Goal: Book appointment/travel/reservation

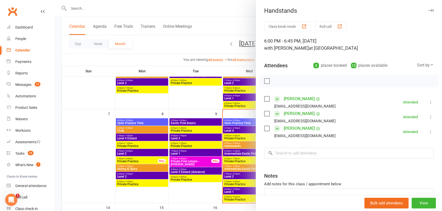
click at [236, 22] on div at bounding box center [248, 105] width 388 height 211
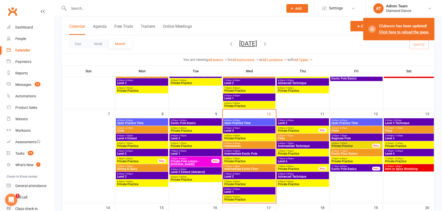
click at [250, 169] on span "Intermediate Exotic Floor" at bounding box center [249, 169] width 50 height 3
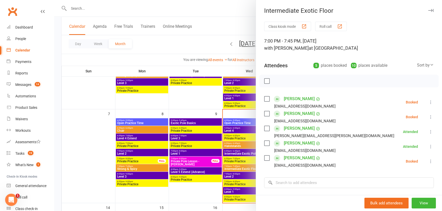
click at [230, 27] on div at bounding box center [248, 105] width 388 height 211
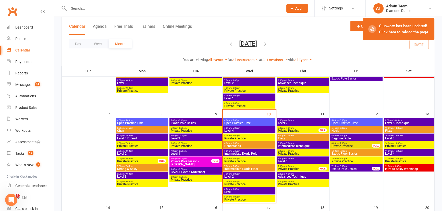
click at [249, 154] on span "Intermediate Exotic Pole" at bounding box center [249, 153] width 50 height 3
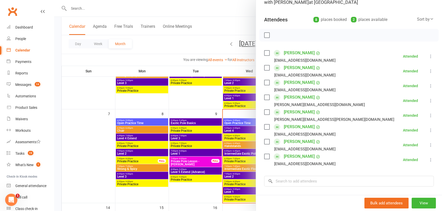
scroll to position [46, 0]
click at [295, 178] on input "search" at bounding box center [349, 181] width 170 height 11
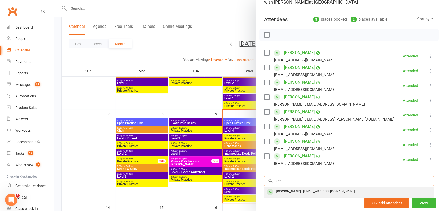
type input "kes"
click at [303, 192] on span "[EMAIL_ADDRESS][DOMAIN_NAME]" at bounding box center [329, 192] width 52 height 4
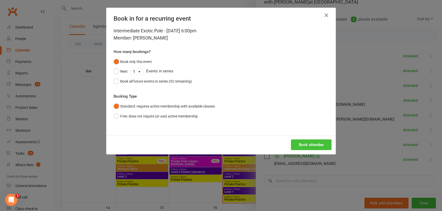
click at [304, 147] on button "Book attendee" at bounding box center [311, 145] width 41 height 11
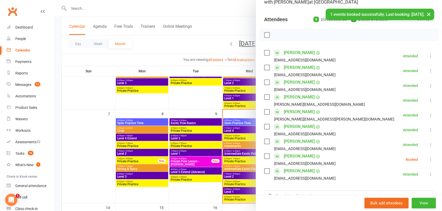
click at [228, 23] on div at bounding box center [248, 105] width 388 height 211
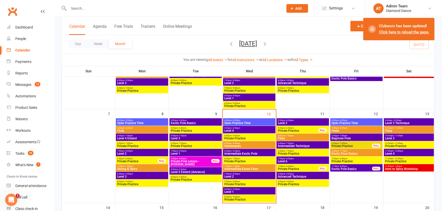
click at [252, 154] on span "Intermediate Exotic Pole" at bounding box center [249, 153] width 50 height 3
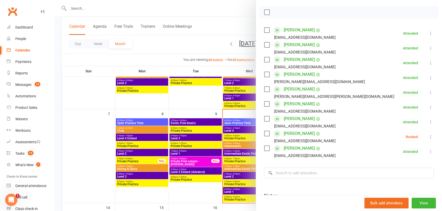
scroll to position [69, 0]
drag, startPoint x: 233, startPoint y: 25, endPoint x: 236, endPoint y: 19, distance: 7.2
click at [236, 19] on div at bounding box center [248, 105] width 388 height 211
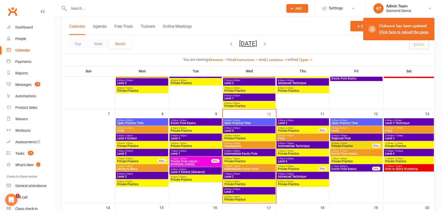
click at [240, 168] on span "Intermediate Exotic Floor" at bounding box center [249, 169] width 50 height 3
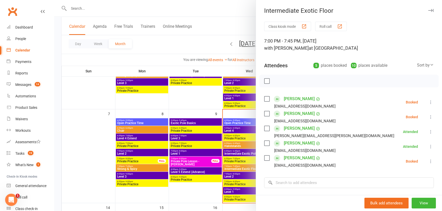
click at [227, 28] on div at bounding box center [248, 105] width 388 height 211
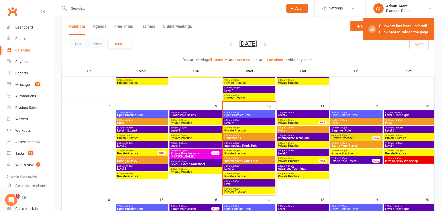
scroll to position [93, 0]
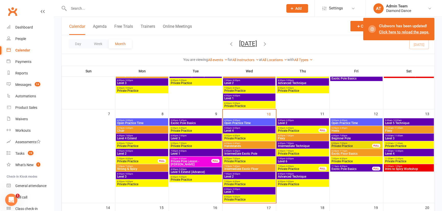
click at [291, 168] on span "Private Practice" at bounding box center [298, 169] width 41 height 3
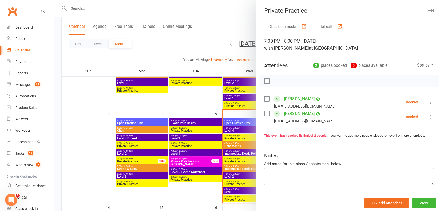
click at [228, 29] on div at bounding box center [248, 105] width 388 height 211
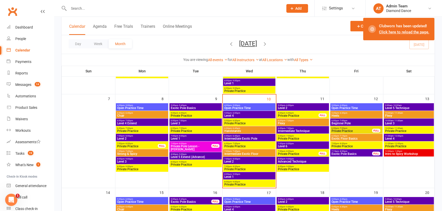
scroll to position [116, 0]
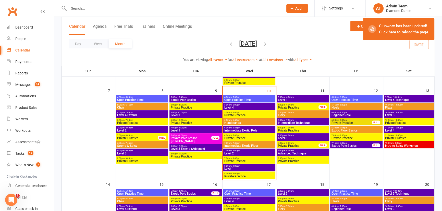
click at [243, 166] on span "8:00pm - 9:00pm" at bounding box center [249, 166] width 50 height 2
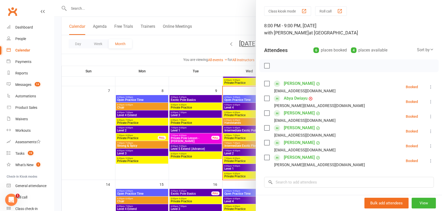
scroll to position [23, 0]
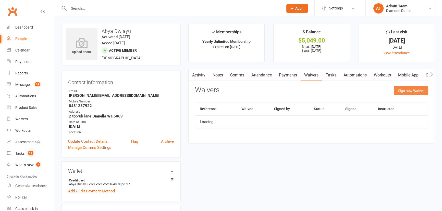
click at [402, 92] on button "Sign new Waiver" at bounding box center [411, 90] width 34 height 9
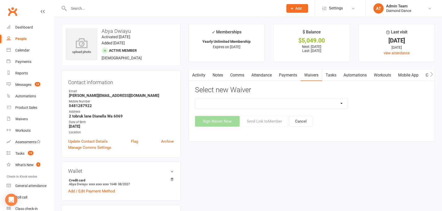
drag, startPoint x: 321, startPoint y: 102, endPoint x: 320, endPoint y: 105, distance: 2.9
click at [321, 102] on select "Cancellation Form General Waiver and T's & C's New Card or Account details Prac…" at bounding box center [271, 103] width 152 height 10
select select "9426"
click at [195, 98] on select "Cancellation Form General Waiver and T's & C's New Card or Account details Prac…" at bounding box center [271, 103] width 152 height 10
click at [259, 123] on button "Send Link to Member" at bounding box center [264, 121] width 47 height 11
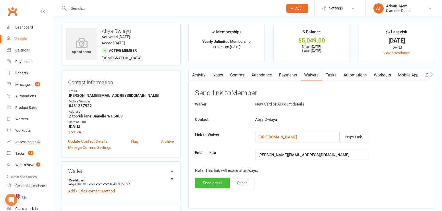
click at [214, 184] on button "Send email" at bounding box center [212, 183] width 35 height 11
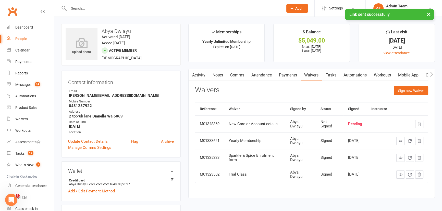
click at [287, 74] on link "Payments" at bounding box center [287, 75] width 25 height 12
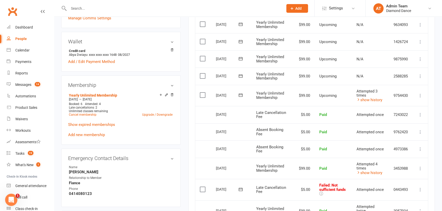
scroll to position [139, 0]
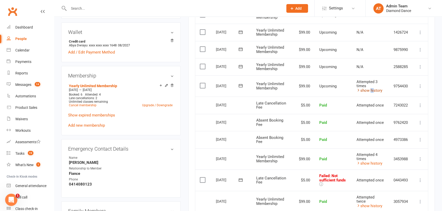
click at [368, 90] on link "show history" at bounding box center [369, 90] width 26 height 5
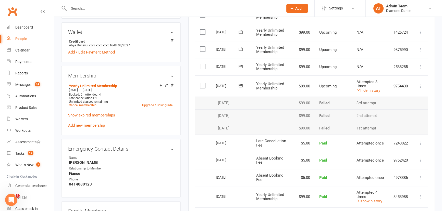
scroll to position [116, 0]
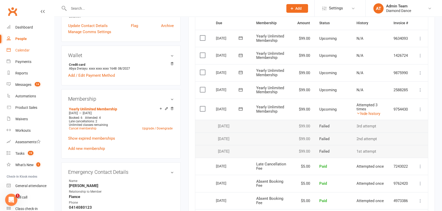
click at [18, 49] on div "Calendar" at bounding box center [22, 50] width 14 height 4
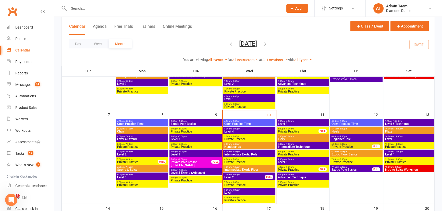
scroll to position [93, 0]
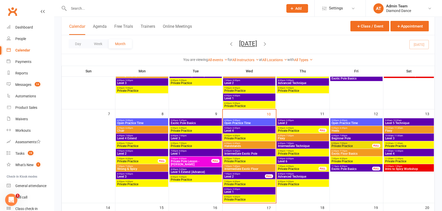
click at [242, 168] on span "Intermediate Exotic Floor" at bounding box center [249, 169] width 50 height 3
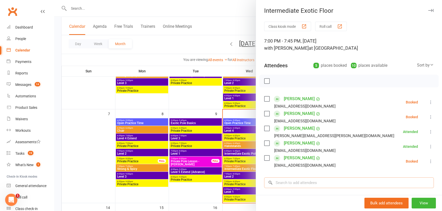
click at [303, 183] on input "search" at bounding box center [349, 183] width 170 height 11
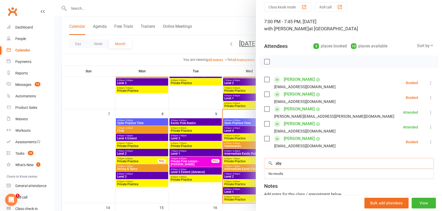
scroll to position [46, 0]
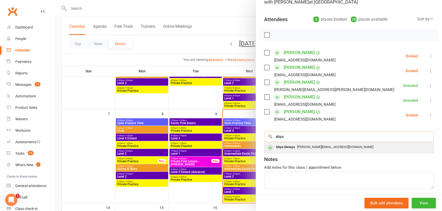
type input "abya"
click at [319, 148] on span "[PERSON_NAME][EMAIL_ADDRESS][DOMAIN_NAME]" at bounding box center [335, 147] width 76 height 4
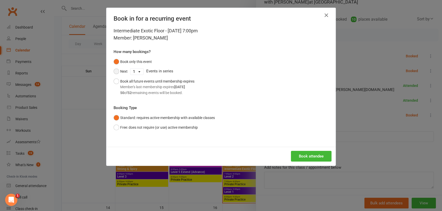
click at [117, 73] on button "Next" at bounding box center [121, 72] width 14 height 10
click at [134, 71] on select "1 2 3 4 5 6 7 8 9 10 11 12 13 14 15 16 17 18 19 20 21 22 23 24 25 26 27 28 29 3…" at bounding box center [136, 72] width 13 height 6
select select "4"
click at [130, 69] on select "1 2 3 4 5 6 7 8 9 10 11 12 13 14 15 16 17 18 19 20 21 22 23 24 25 26 27 28 29 3…" at bounding box center [136, 72] width 13 height 6
click at [299, 156] on button "Book attendee" at bounding box center [311, 156] width 41 height 11
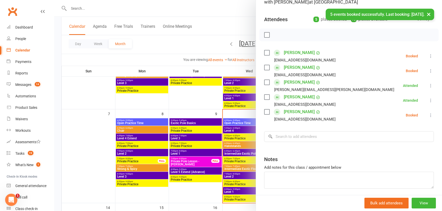
click at [206, 189] on div at bounding box center [248, 105] width 388 height 211
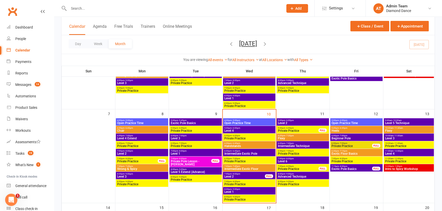
click at [344, 151] on span "- 7:15pm" at bounding box center [343, 151] width 8 height 2
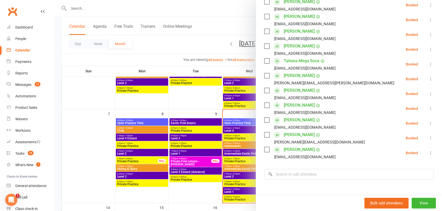
scroll to position [116, 0]
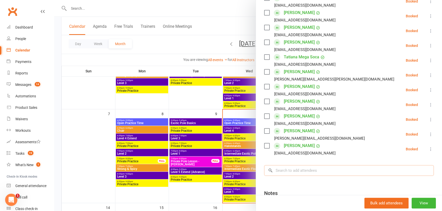
click at [348, 168] on input "search" at bounding box center [349, 170] width 170 height 11
click at [196, 194] on div at bounding box center [248, 105] width 388 height 211
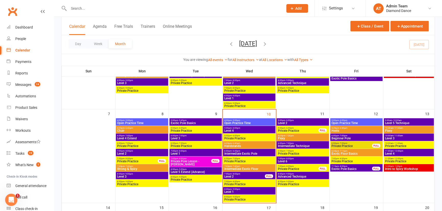
click at [352, 155] on span "Exotic Floor Basics" at bounding box center [356, 153] width 50 height 3
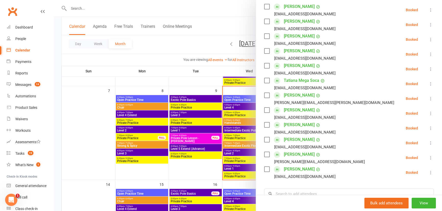
scroll to position [93, 0]
click at [309, 195] on input "search" at bounding box center [349, 194] width 170 height 11
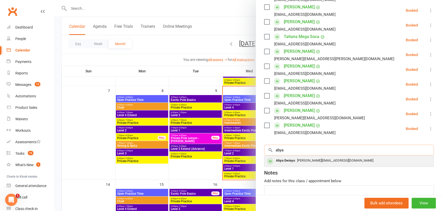
scroll to position [139, 0]
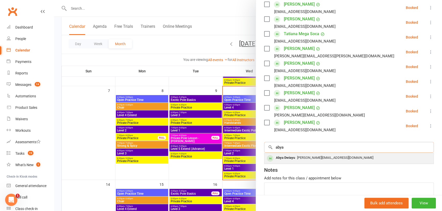
type input "abya"
click at [308, 161] on div "[PERSON_NAME][EMAIL_ADDRESS][DOMAIN_NAME]" at bounding box center [348, 157] width 165 height 7
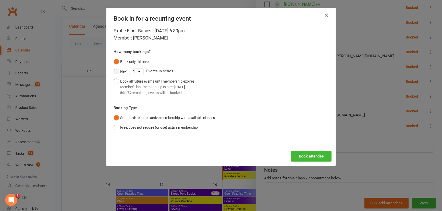
click at [117, 71] on button "Next" at bounding box center [121, 72] width 14 height 10
click at [132, 73] on select "1 2 3 4 5 6 7 8 9 10 11 12 13 14 15 16 17 18 19 20 21 22 23 24 25 26 27 28 29 3…" at bounding box center [136, 72] width 13 height 6
select select "4"
click at [130, 69] on select "1 2 3 4 5 6 7 8 9 10 11 12 13 14 15 16 17 18 19 20 21 22 23 24 25 26 27 28 29 3…" at bounding box center [136, 72] width 13 height 6
click at [297, 158] on button "Book attendee" at bounding box center [311, 156] width 41 height 11
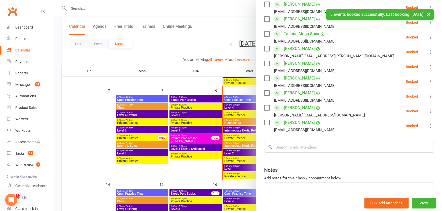
click at [96, 153] on div at bounding box center [248, 105] width 388 height 211
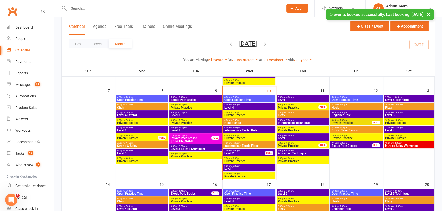
click at [362, 145] on span "Exotic Pole Basics" at bounding box center [351, 145] width 41 height 3
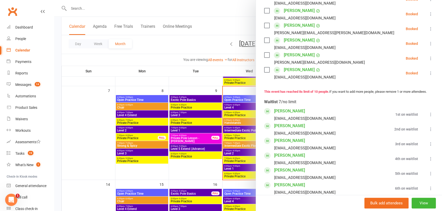
scroll to position [209, 0]
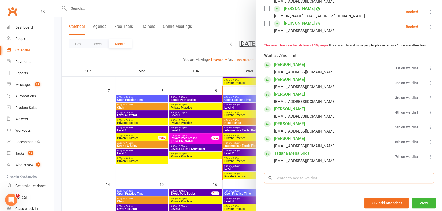
click at [313, 184] on input "search" at bounding box center [349, 178] width 170 height 11
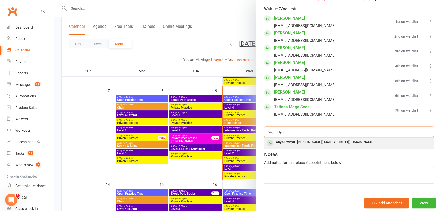
type input "abya"
click at [327, 146] on div "[PERSON_NAME][EMAIL_ADDRESS][DOMAIN_NAME]" at bounding box center [348, 142] width 165 height 7
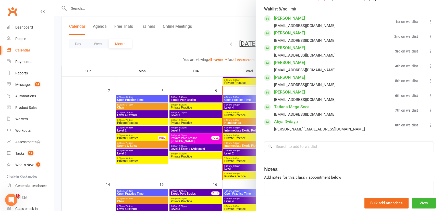
click at [192, 175] on div at bounding box center [248, 105] width 388 height 211
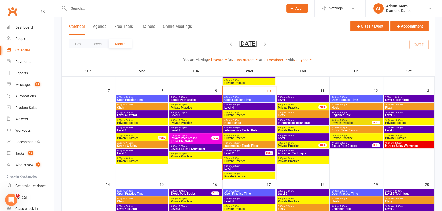
click at [419, 145] on span "Intro to Spicy Workshop" at bounding box center [409, 145] width 48 height 3
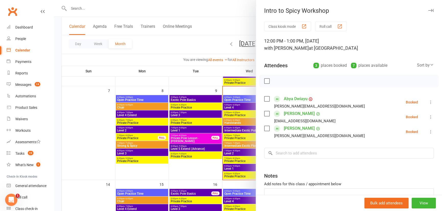
click at [204, 169] on div at bounding box center [248, 105] width 388 height 211
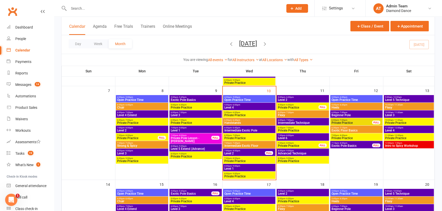
click at [232, 168] on span "Level 1" at bounding box center [249, 168] width 50 height 3
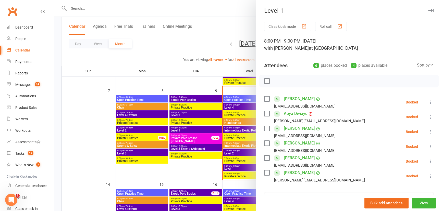
scroll to position [23, 0]
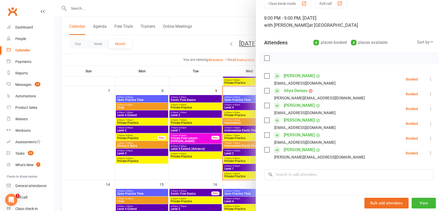
click at [244, 152] on div at bounding box center [248, 105] width 388 height 211
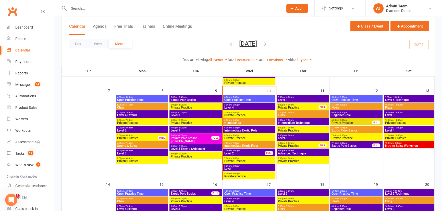
click at [244, 152] on span "Level 2" at bounding box center [244, 153] width 41 height 3
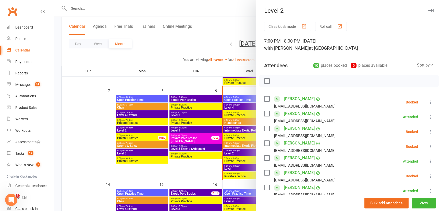
click at [428, 100] on button at bounding box center [431, 102] width 6 height 6
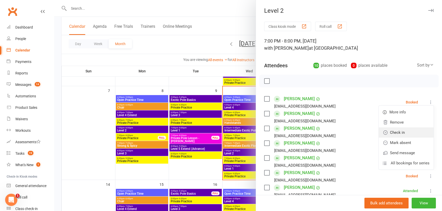
click at [406, 132] on link "Check in" at bounding box center [406, 133] width 55 height 10
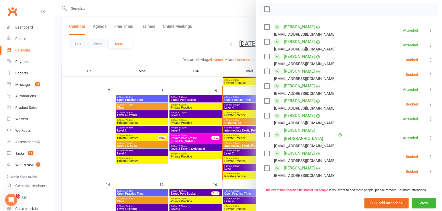
scroll to position [69, 0]
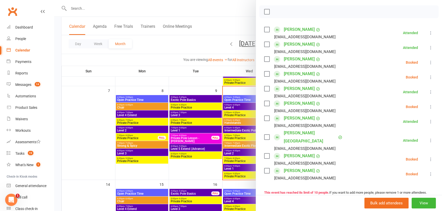
click at [428, 78] on icon at bounding box center [430, 77] width 5 height 5
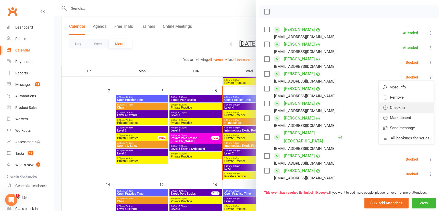
click at [410, 110] on link "Check in" at bounding box center [406, 108] width 55 height 10
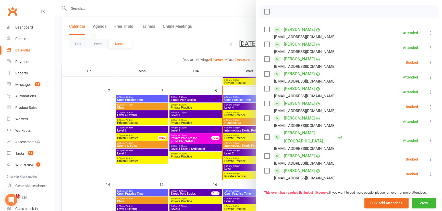
click at [428, 107] on icon at bounding box center [430, 106] width 5 height 5
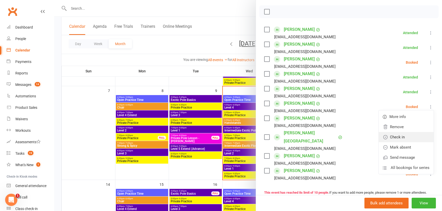
click at [413, 133] on link "Check in" at bounding box center [406, 137] width 55 height 10
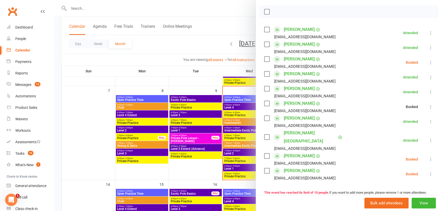
scroll to position [93, 0]
